Goal: Task Accomplishment & Management: Manage account settings

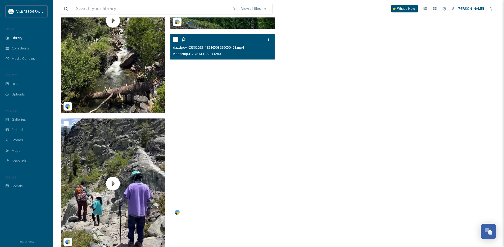
scroll to position [3728, 0]
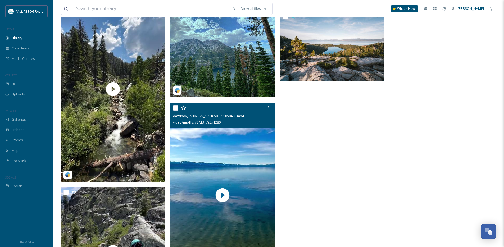
click at [178, 111] on input "checkbox" at bounding box center [175, 107] width 5 height 5
checkbox input "true"
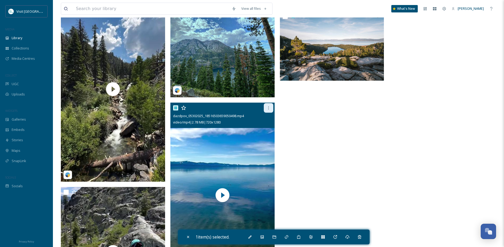
click at [270, 110] on icon at bounding box center [268, 108] width 4 height 4
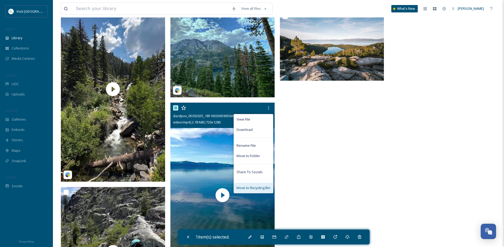
click at [260, 190] on span "Move to Recycling Bin" at bounding box center [253, 187] width 34 height 5
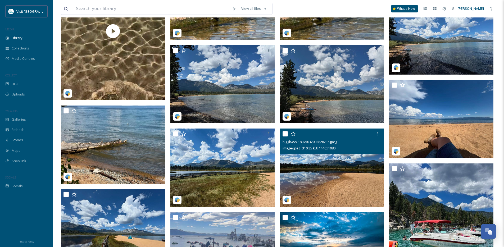
scroll to position [1632, 0]
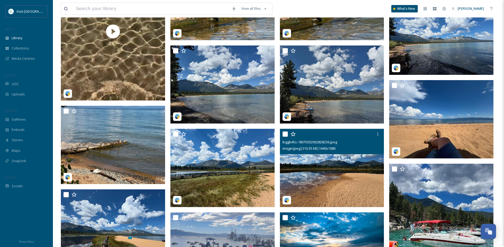
click at [287, 137] on input "checkbox" at bounding box center [284, 133] width 5 height 5
checkbox input "true"
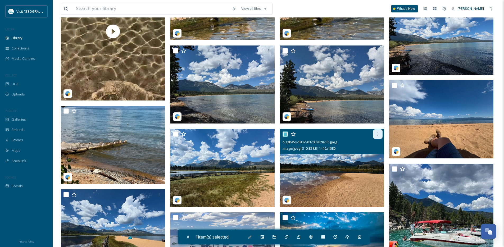
click at [381, 138] on div at bounding box center [378, 134] width 10 height 10
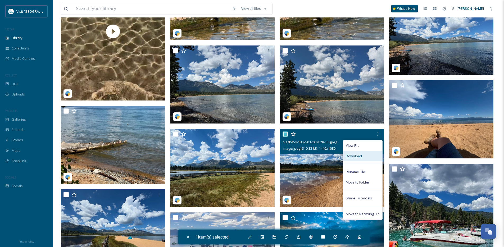
click at [363, 160] on div "Download" at bounding box center [362, 156] width 39 height 10
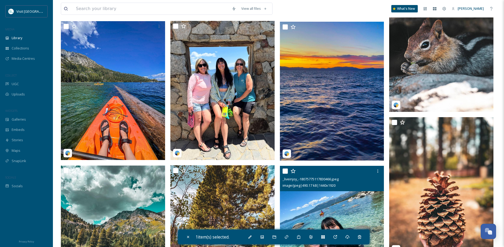
scroll to position [801, 0]
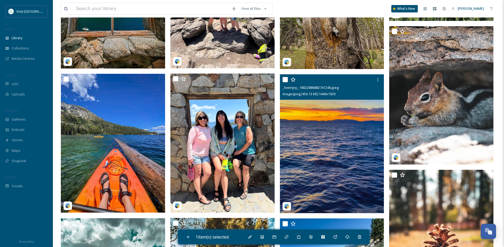
click at [284, 82] on input "checkbox" at bounding box center [284, 79] width 5 height 5
checkbox input "true"
click at [378, 82] on icon at bounding box center [377, 79] width 4 height 4
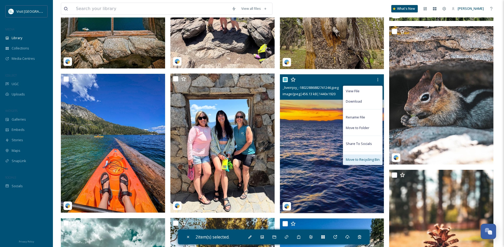
click at [364, 162] on span "Move to Recycling Bin" at bounding box center [363, 159] width 34 height 5
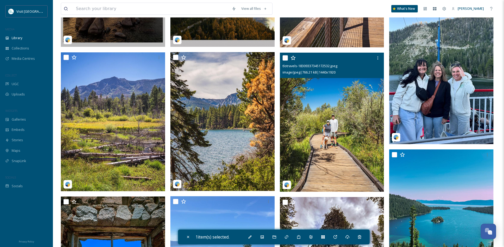
scroll to position [520, 0]
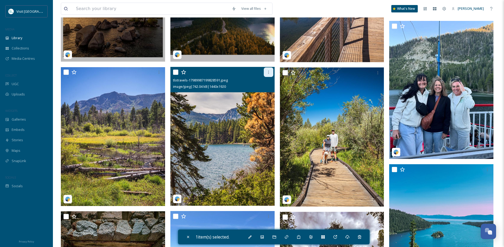
click at [267, 73] on div at bounding box center [269, 72] width 10 height 10
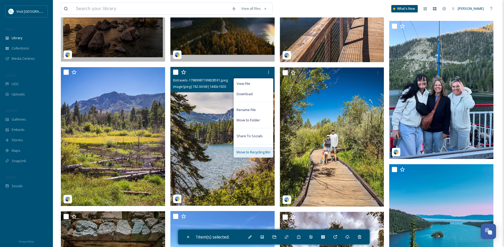
click at [252, 155] on span "Move to Recycling Bin" at bounding box center [253, 152] width 34 height 5
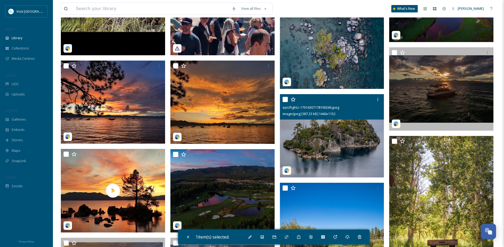
scroll to position [259, 0]
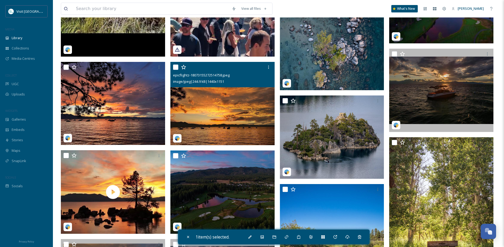
click at [173, 70] on input "checkbox" at bounding box center [175, 67] width 5 height 5
checkbox input "true"
click at [268, 69] on icon at bounding box center [268, 67] width 4 height 4
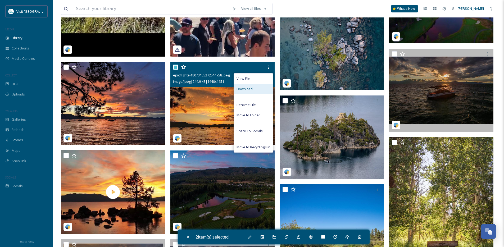
click at [259, 93] on div "Download" at bounding box center [253, 89] width 39 height 10
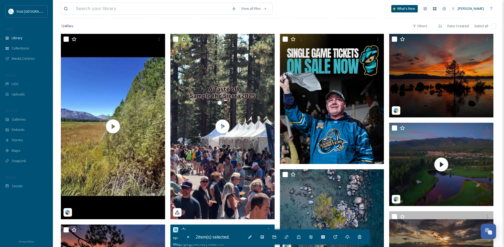
scroll to position [96, 0]
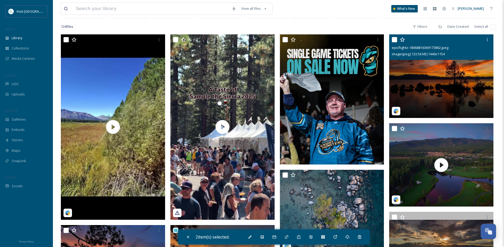
click at [395, 42] on input "checkbox" at bounding box center [394, 39] width 5 height 5
checkbox input "true"
click at [487, 41] on icon at bounding box center [487, 39] width 1 height 3
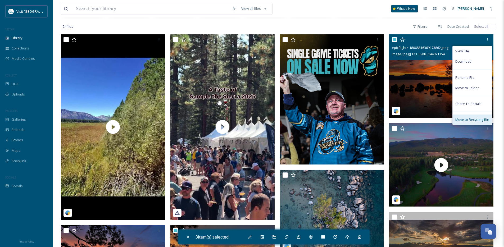
click at [461, 122] on span "Move to Recycling Bin" at bounding box center [472, 119] width 34 height 5
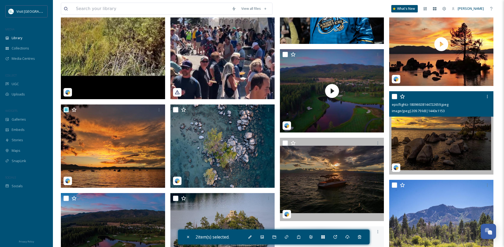
scroll to position [217, 0]
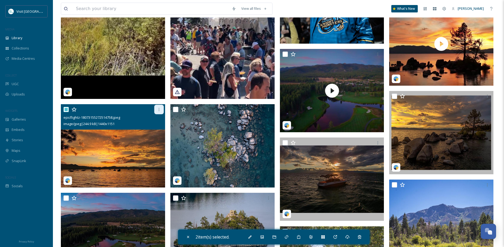
click at [161, 114] on div at bounding box center [159, 110] width 10 height 10
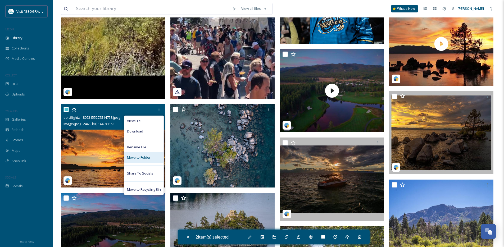
click at [145, 160] on span "Move to Folder" at bounding box center [139, 157] width 24 height 5
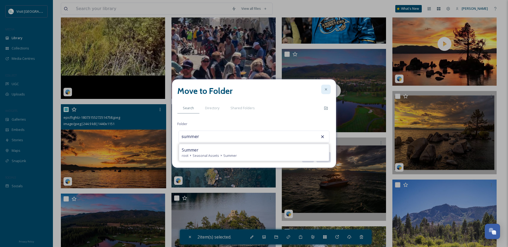
type input "summer"
click at [327, 87] on div at bounding box center [326, 90] width 10 height 10
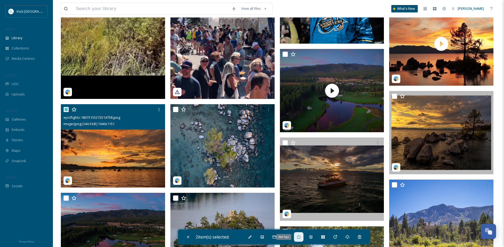
click at [303, 238] on div "Add Tags" at bounding box center [299, 237] width 10 height 10
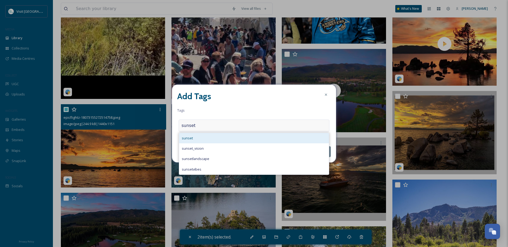
type input "sunset"
click at [243, 140] on div "sunset" at bounding box center [254, 138] width 150 height 10
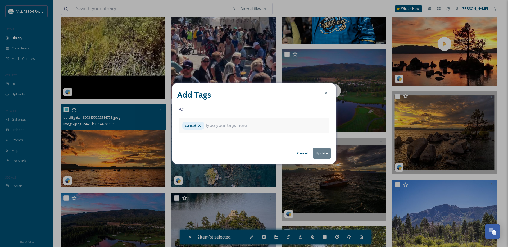
click at [319, 154] on button "Update" at bounding box center [322, 153] width 18 height 11
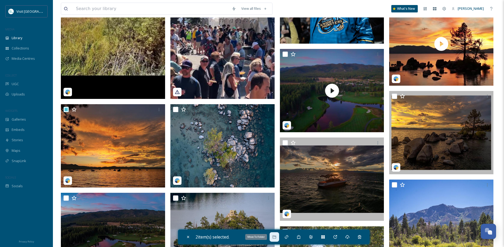
click at [274, 238] on icon at bounding box center [274, 237] width 4 height 4
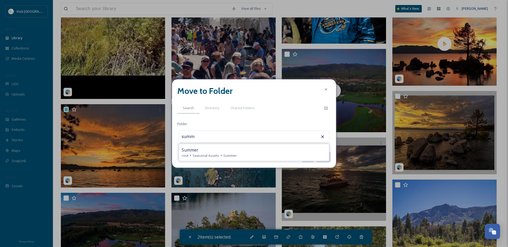
click at [239, 153] on div "root Seasonal Assets Summer" at bounding box center [254, 155] width 144 height 5
type input "Summer"
click at [322, 157] on button "Move" at bounding box center [323, 157] width 15 height 11
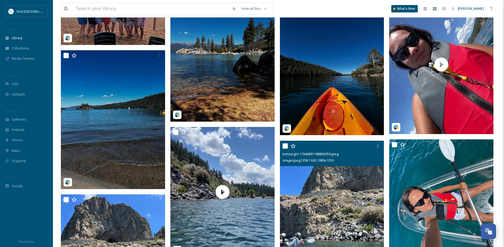
scroll to position [1944, 0]
